Goal: Register for event/course

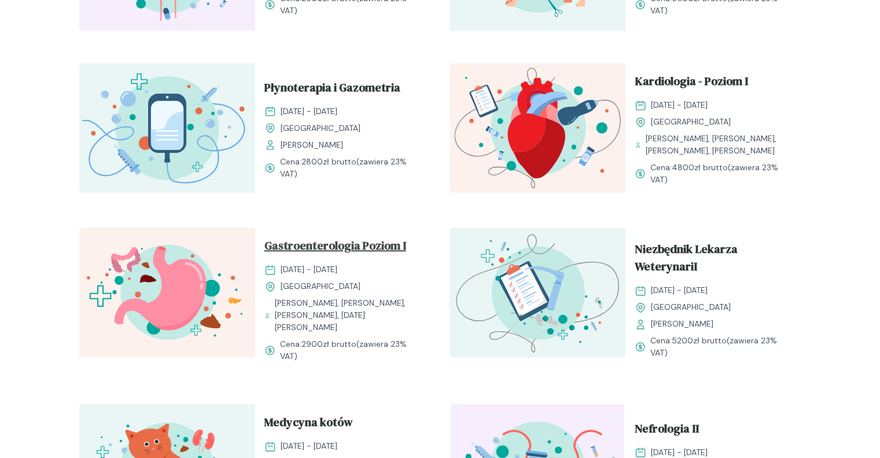
scroll to position [1041, 0]
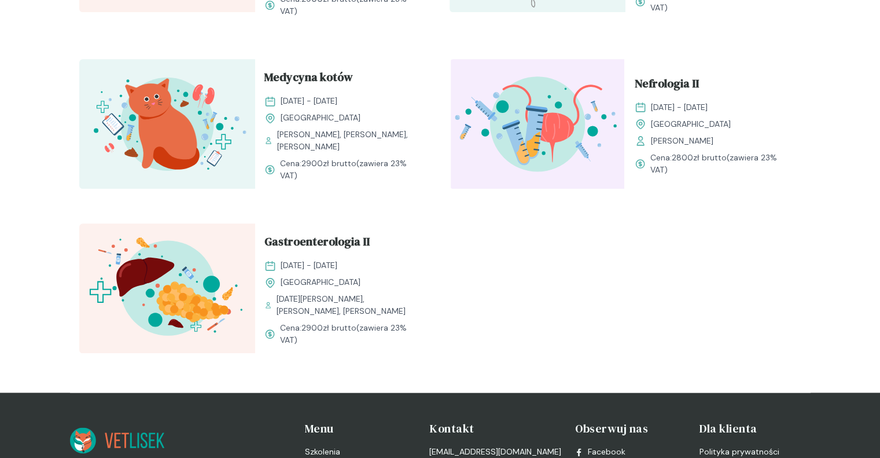
scroll to position [1388, 0]
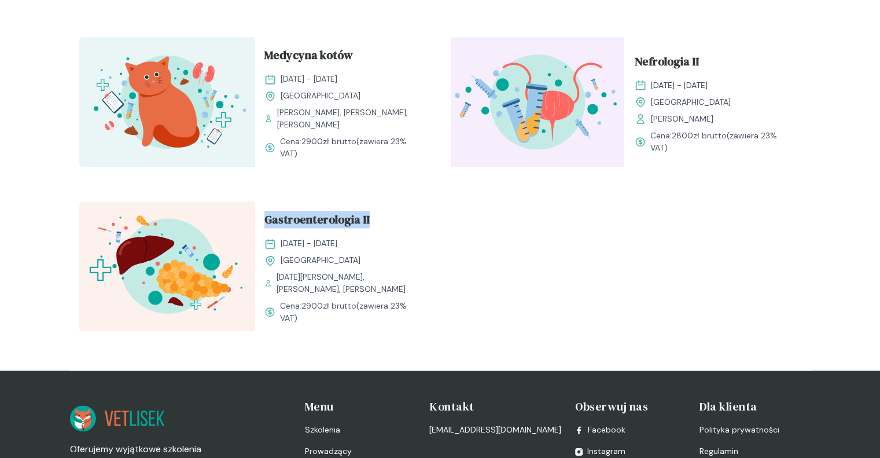
drag, startPoint x: 263, startPoint y: 223, endPoint x: 371, endPoint y: 224, distance: 108.2
click at [371, 224] on div "Gastroenterologia II [DATE] - [DATE] Kraków [DATE][PERSON_NAME], [PERSON_NAME],…" at bounding box center [343, 267] width 176 height 132
copy span "Gastroenterologia II"
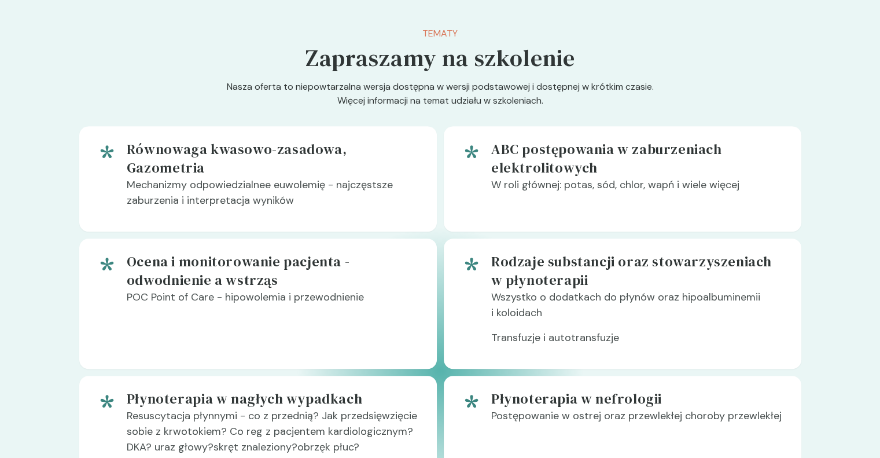
scroll to position [579, 0]
